Goal: Find specific page/section: Find specific page/section

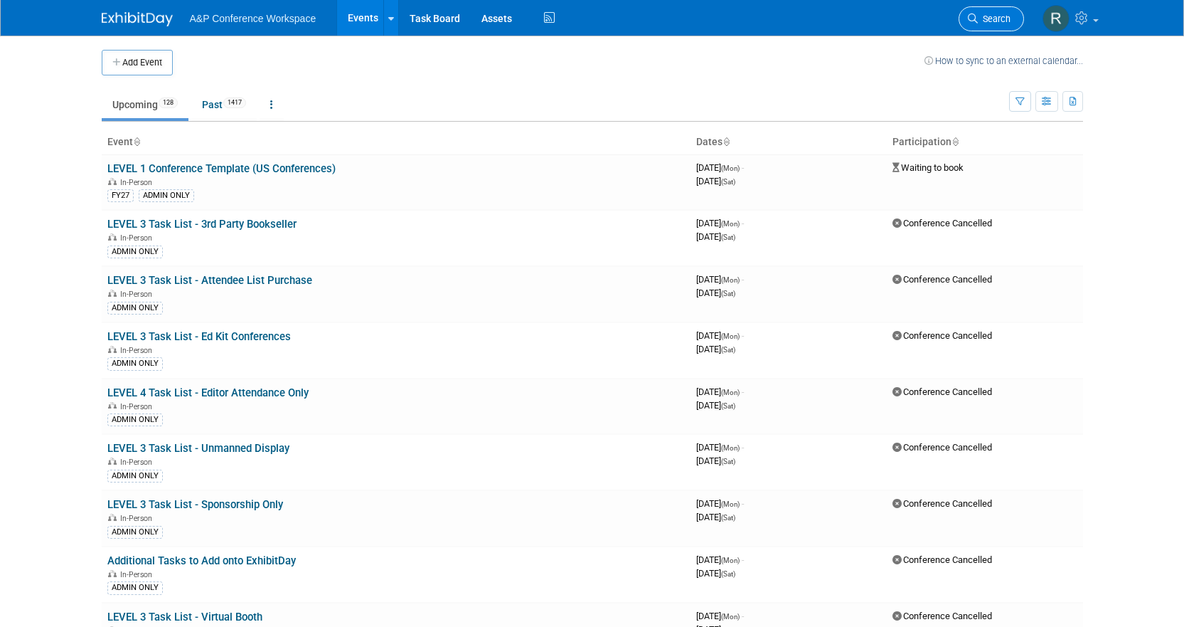
click at [992, 17] on span "Search" at bounding box center [994, 19] width 33 height 11
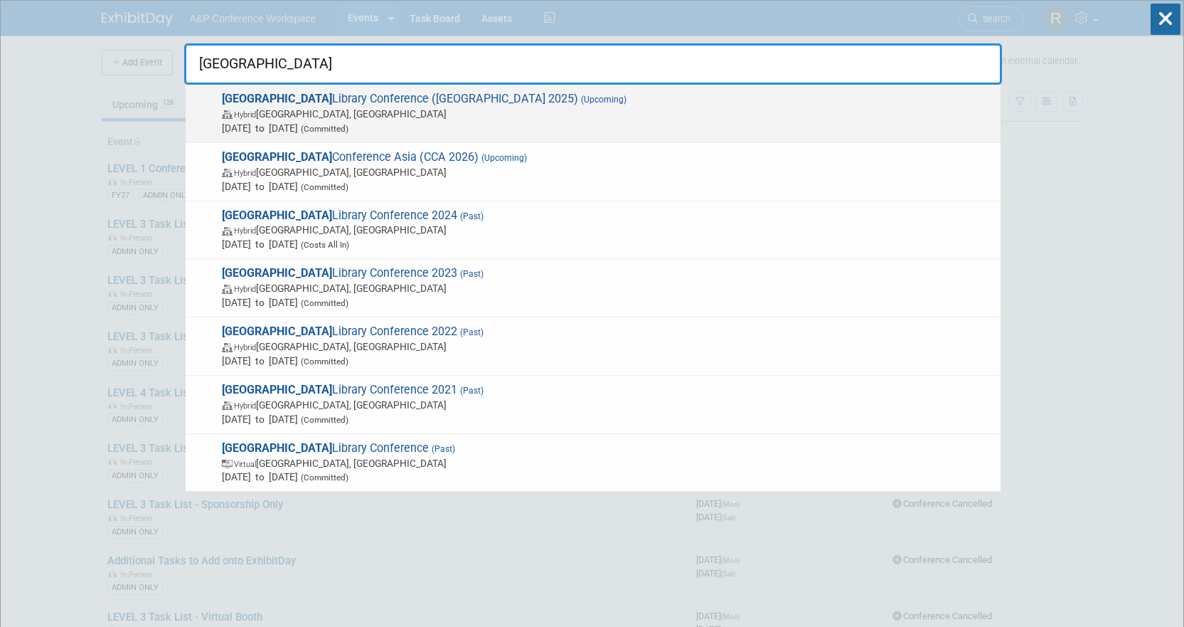
type input "[GEOGRAPHIC_DATA]"
click at [524, 127] on span "[DATE] to [DATE] (Committed)" at bounding box center [608, 128] width 772 height 14
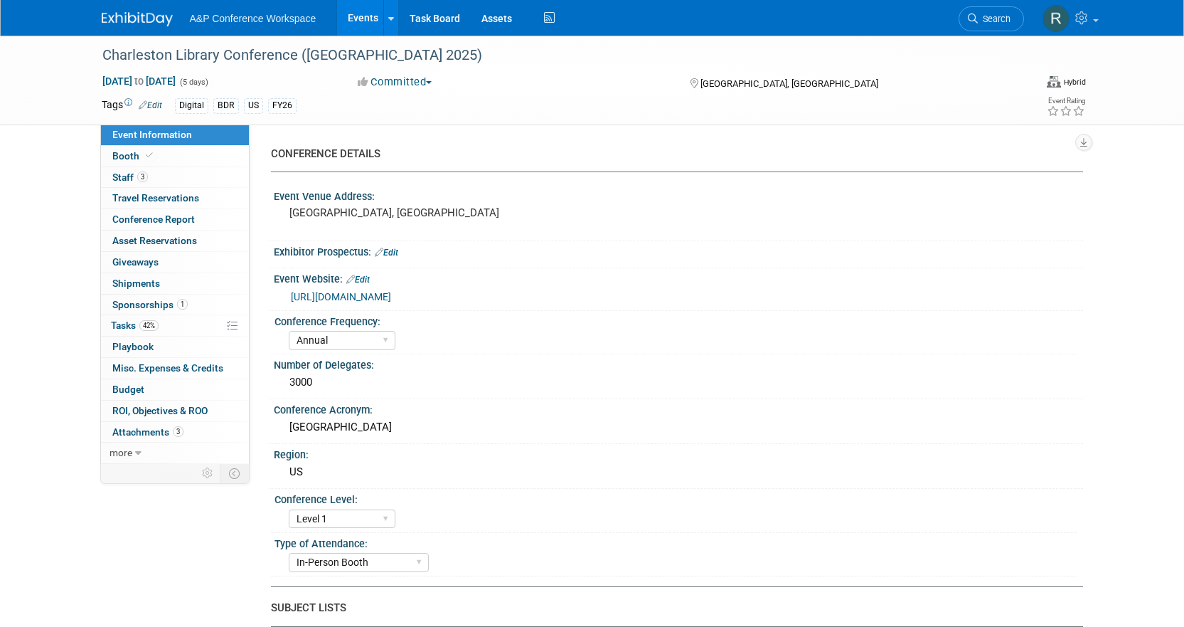
select select "Annual"
select select "Level 1"
select select "In-Person Booth"
select select "Libraries"
select select "Bloomsbury Digital Resources"
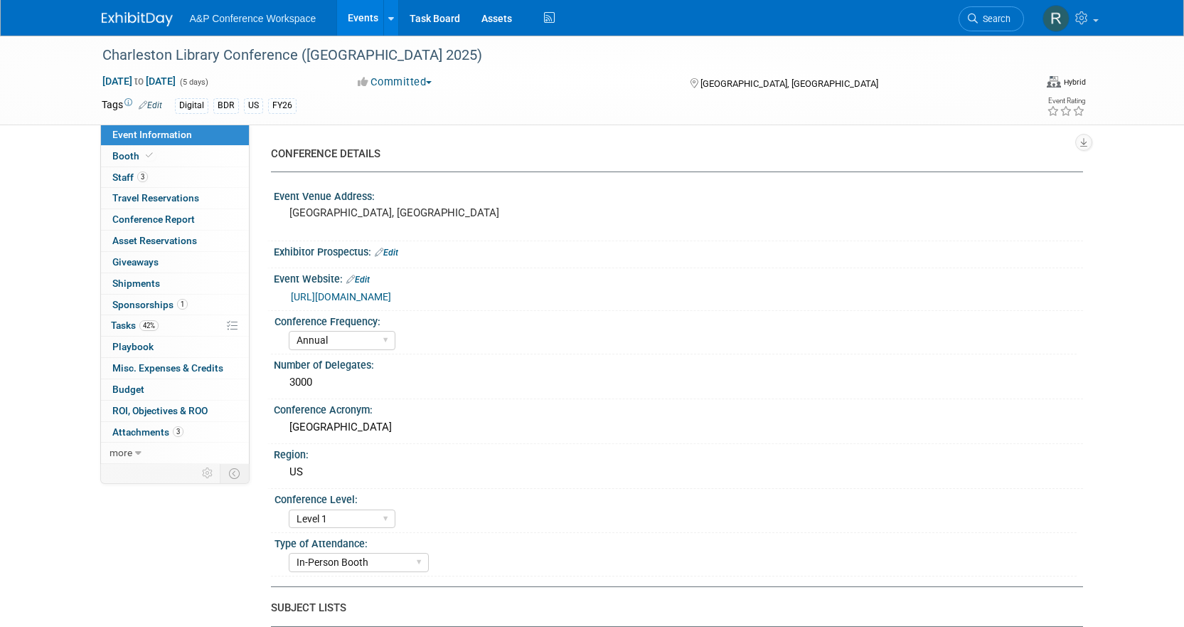
select select "[PERSON_NAME]"
select select "BDR Product Awareness and Trial Generation​"
click at [134, 324] on span "Tasks 42%" at bounding box center [135, 324] width 48 height 11
